Goal: Task Accomplishment & Management: Use online tool/utility

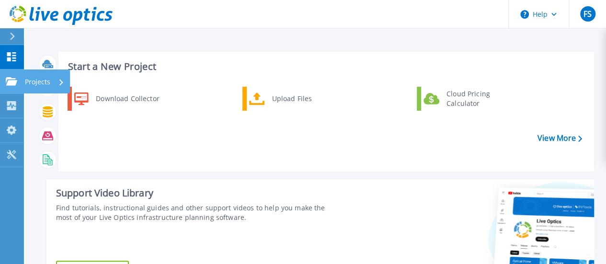
click at [39, 84] on p "Projects" at bounding box center [37, 81] width 25 height 25
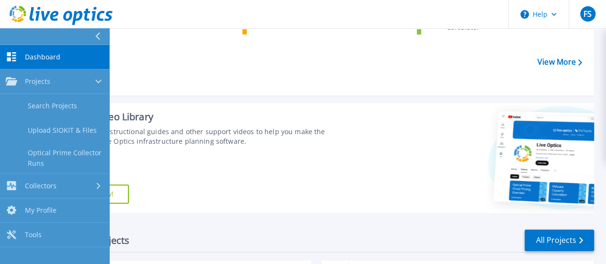
scroll to position [96, 0]
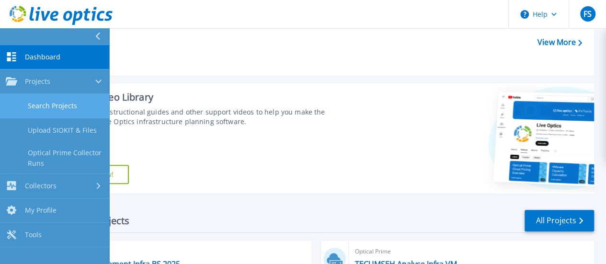
click at [71, 104] on link "Search Projects" at bounding box center [54, 106] width 109 height 24
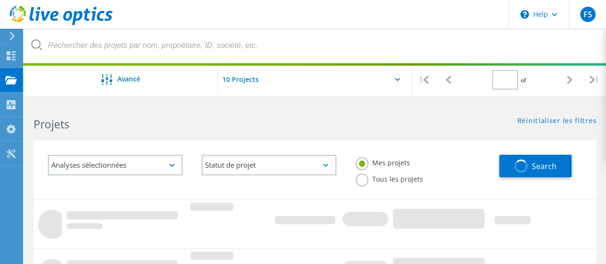
type input "1"
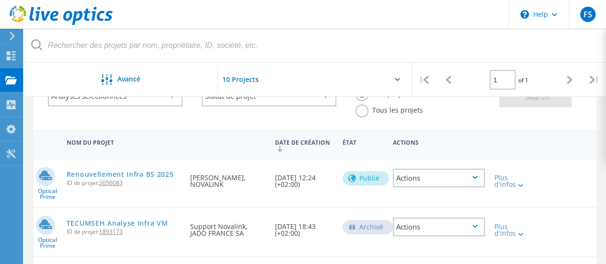
scroll to position [96, 0]
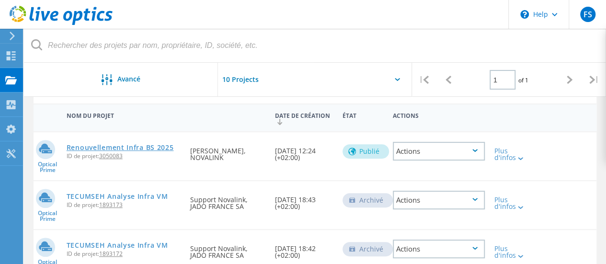
click at [156, 150] on link "Renouvellement Infra BS 2025" at bounding box center [120, 147] width 107 height 7
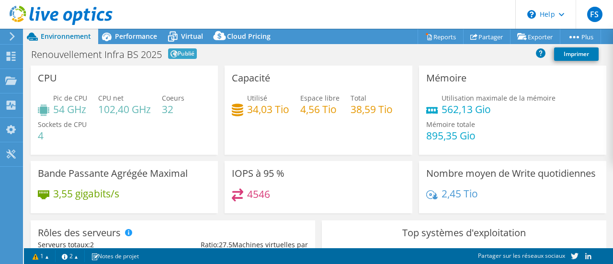
select select "USD"
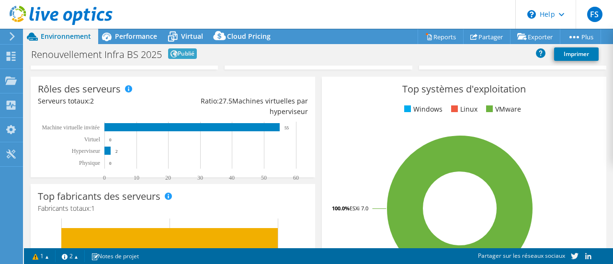
scroll to position [96, 0]
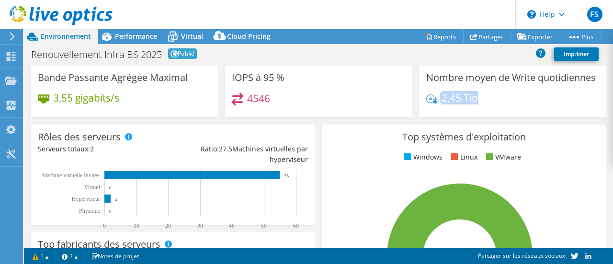
drag, startPoint x: 432, startPoint y: 108, endPoint x: 472, endPoint y: 105, distance: 40.3
click at [472, 103] on div "2,45 Tio" at bounding box center [452, 97] width 52 height 11
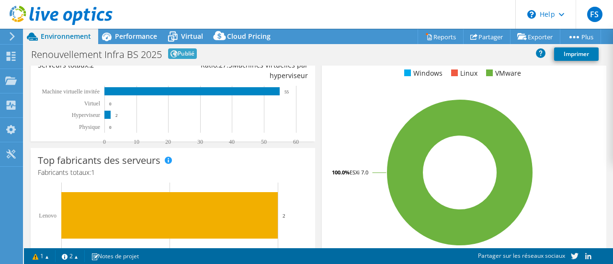
scroll to position [192, 0]
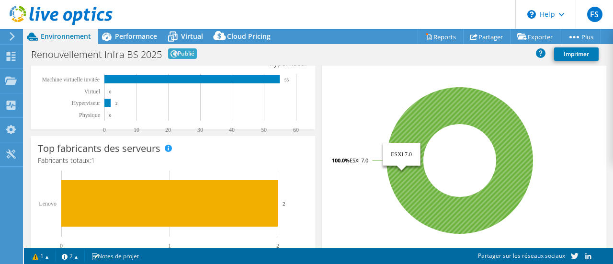
click at [400, 172] on icon at bounding box center [460, 160] width 147 height 147
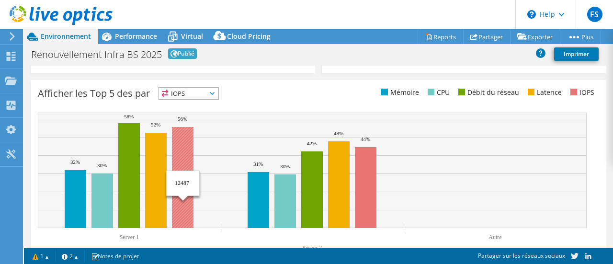
scroll to position [364, 0]
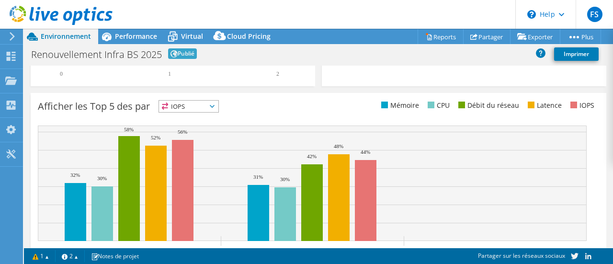
click at [187, 112] on span "IOPS" at bounding box center [188, 106] width 59 height 11
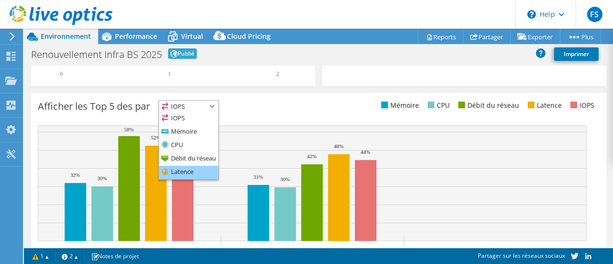
click at [206, 178] on li "Latence" at bounding box center [188, 172] width 59 height 13
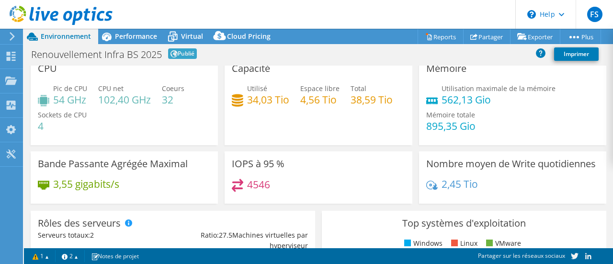
scroll to position [0, 0]
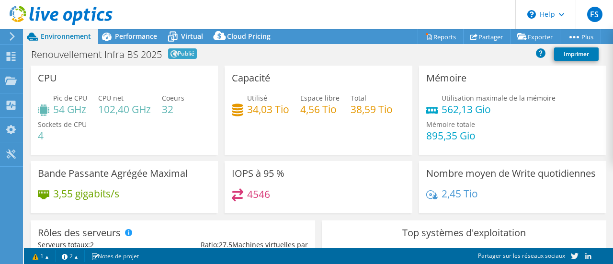
click at [123, 46] on div "Renouvellement Infra BS 2025 Publié Imprimer" at bounding box center [318, 54] width 589 height 18
click at [125, 44] on div "Performance" at bounding box center [131, 36] width 66 height 15
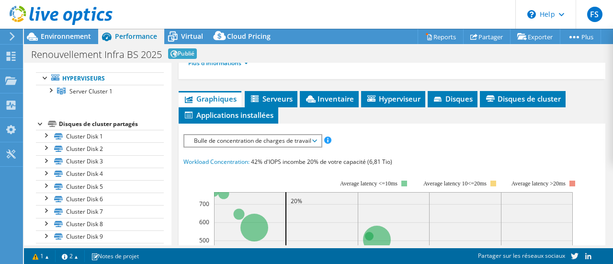
scroll to position [192, 0]
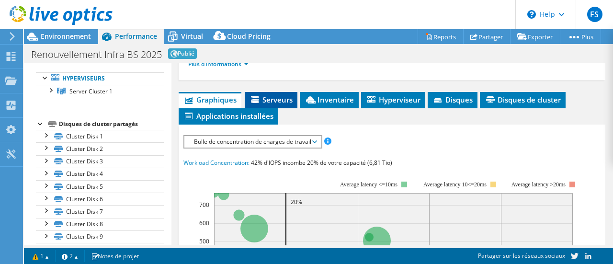
click at [256, 92] on li "Serveurs" at bounding box center [271, 100] width 53 height 16
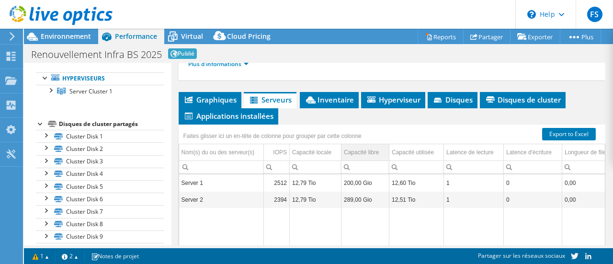
scroll to position [240, 0]
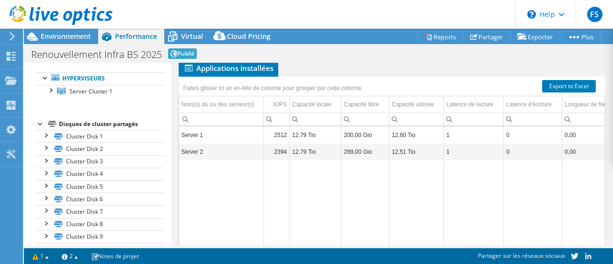
click at [252, 130] on td "Server 1" at bounding box center [221, 134] width 85 height 17
click at [201, 131] on td "Server 1" at bounding box center [221, 134] width 85 height 17
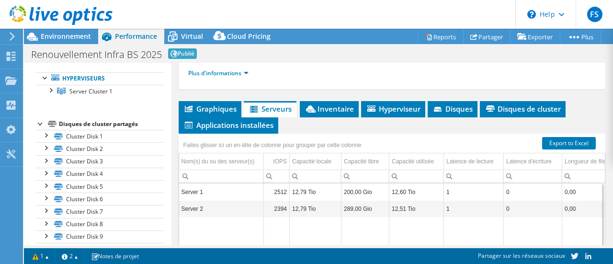
scroll to position [144, 0]
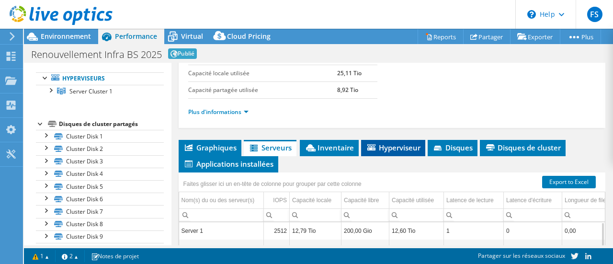
click at [397, 147] on span "Hyperviseur" at bounding box center [393, 148] width 55 height 10
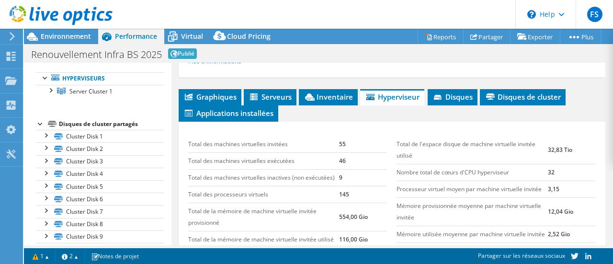
scroll to position [240, 0]
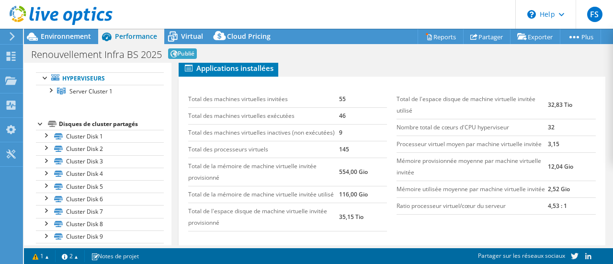
click at [339, 94] on td "55" at bounding box center [363, 99] width 48 height 17
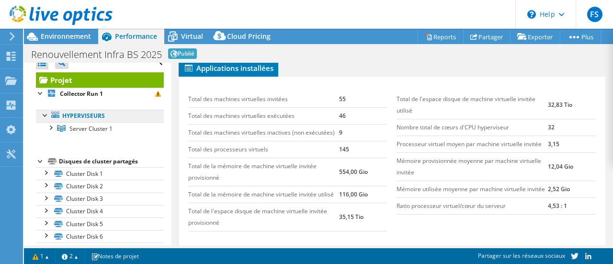
scroll to position [0, 0]
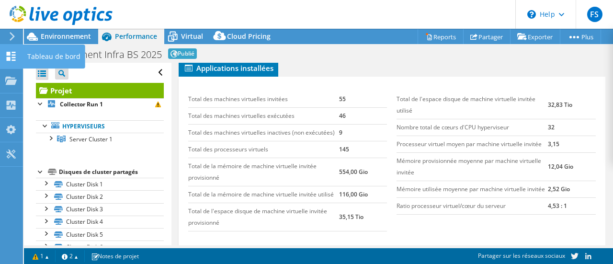
click at [13, 62] on div at bounding box center [10, 57] width 11 height 11
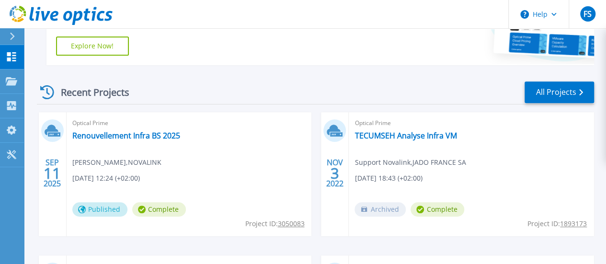
scroll to position [240, 0]
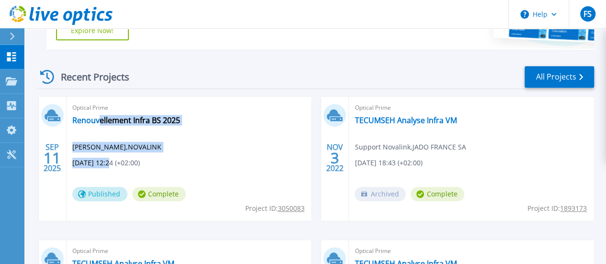
drag, startPoint x: 109, startPoint y: 164, endPoint x: 98, endPoint y: 156, distance: 14.1
click at [98, 156] on div "Optical Prime Renouvellement Infra BS 2025 Fabrice Scaglione , NOVALINK 09/11/2…" at bounding box center [189, 159] width 245 height 124
click at [160, 130] on div "Optical Prime Renouvellement Infra BS 2025 Fabrice Scaglione , NOVALINK 09/11/2…" at bounding box center [189, 159] width 245 height 124
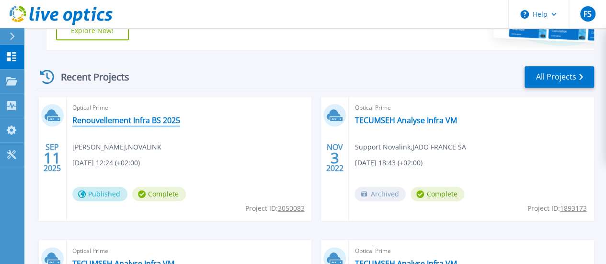
click at [157, 122] on link "Renouvellement Infra BS 2025" at bounding box center [126, 120] width 108 height 10
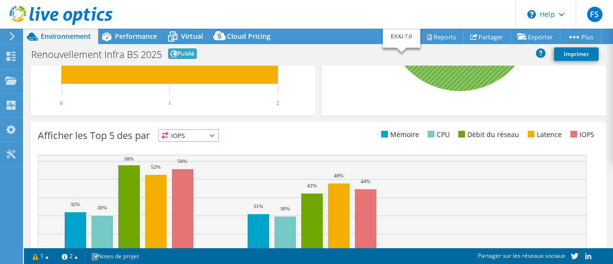
scroll to position [268, 0]
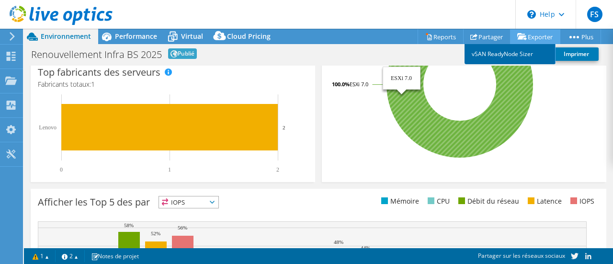
click at [520, 51] on link "vSAN ReadyNode Sizer" at bounding box center [510, 54] width 91 height 20
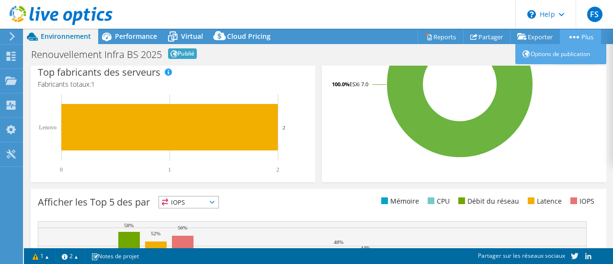
click at [585, 37] on link "Plus" at bounding box center [580, 36] width 41 height 15
click at [574, 37] on icon at bounding box center [575, 37] width 10 height 2
